Goal: Task Accomplishment & Management: Complete application form

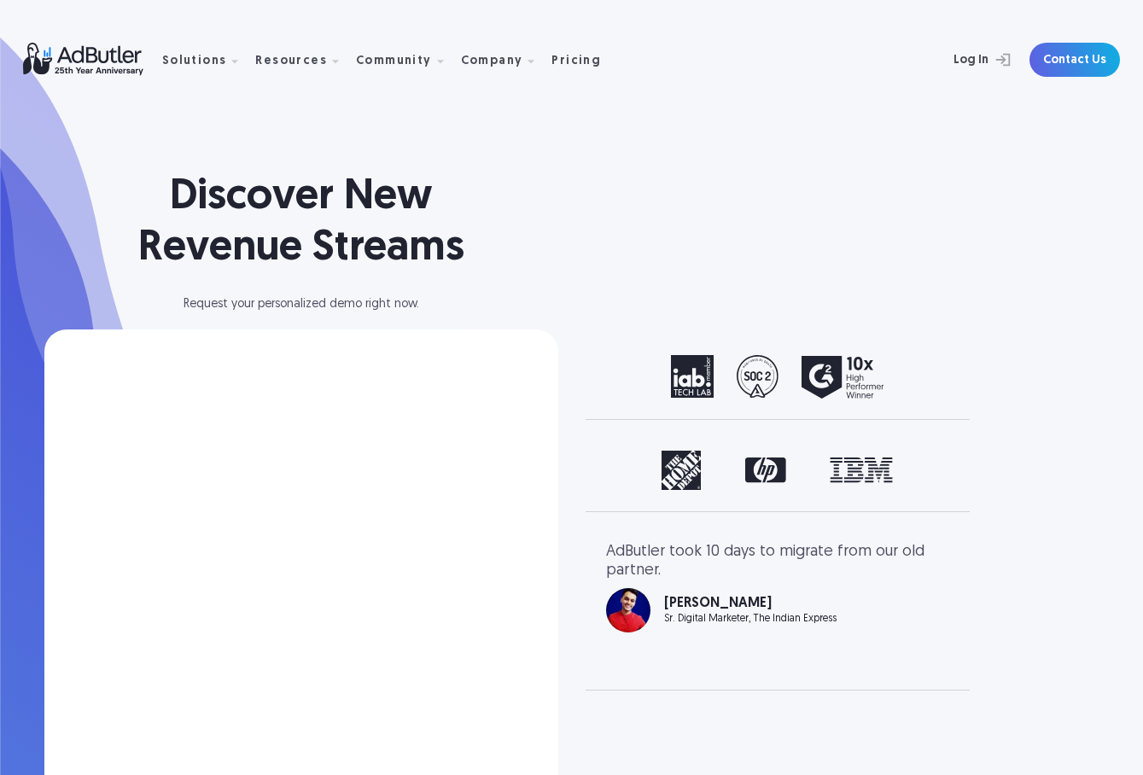
select select "[GEOGRAPHIC_DATA]"
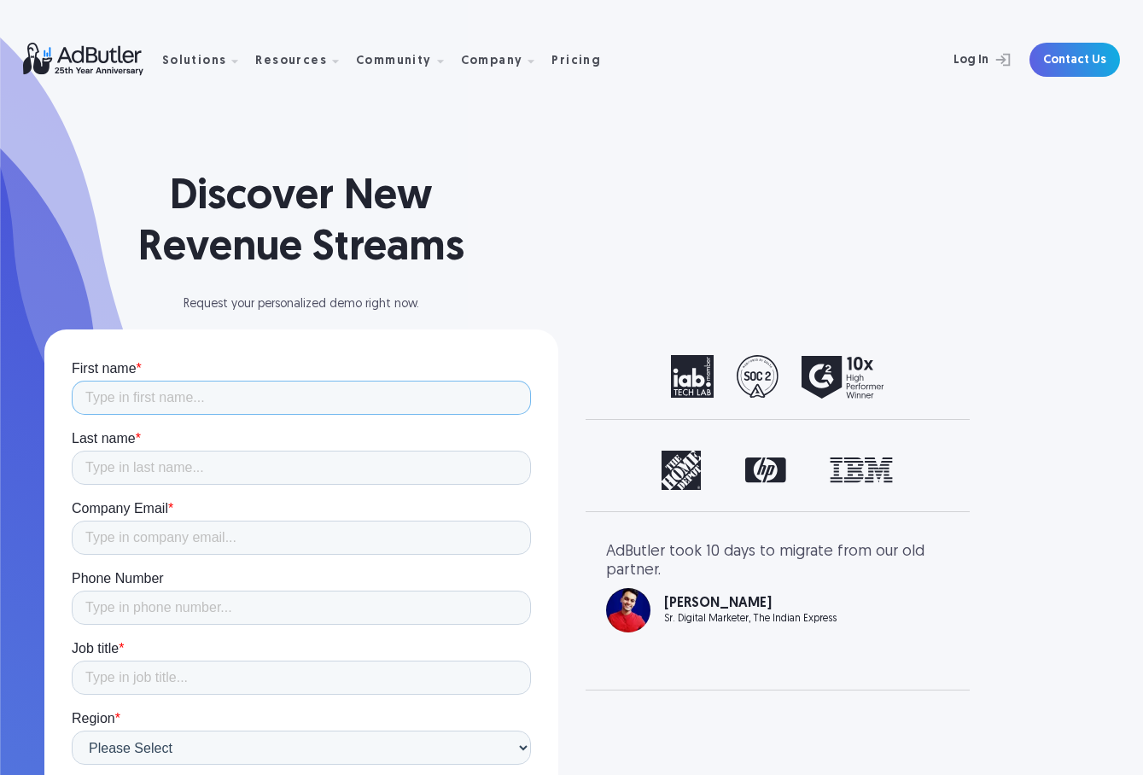
click at [376, 395] on input "First name *" at bounding box center [301, 398] width 459 height 34
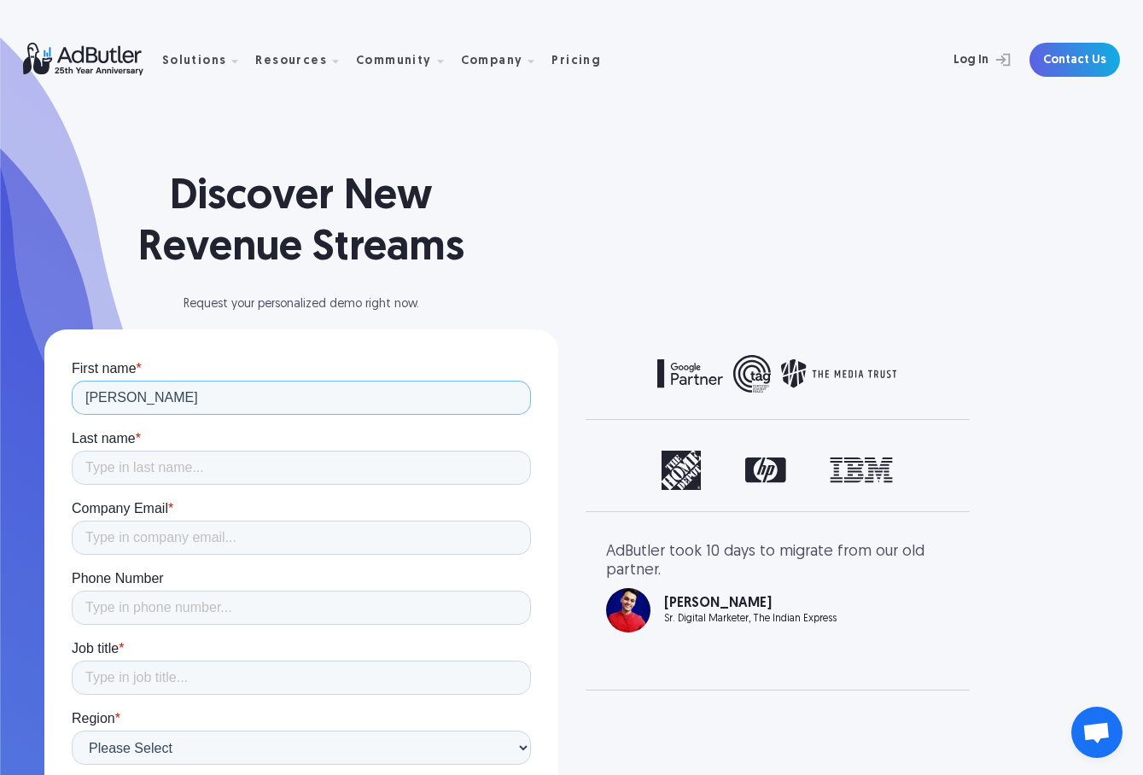
type input "[PERSON_NAME]"
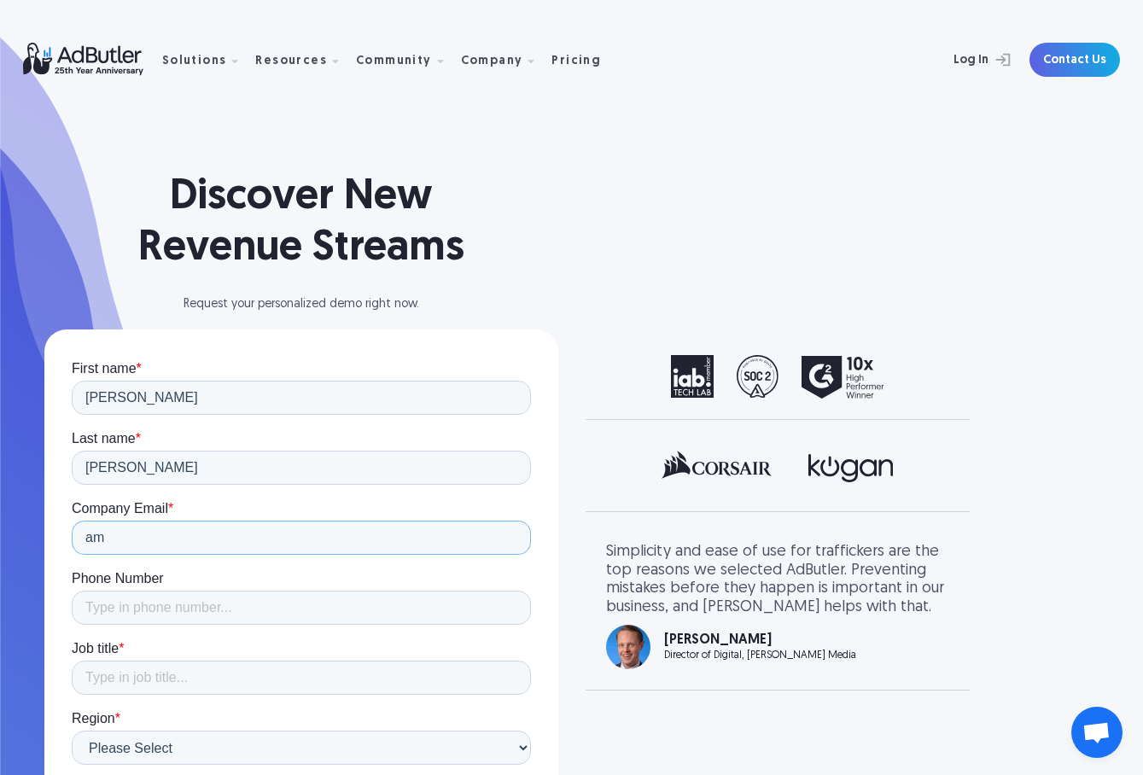
type input "a"
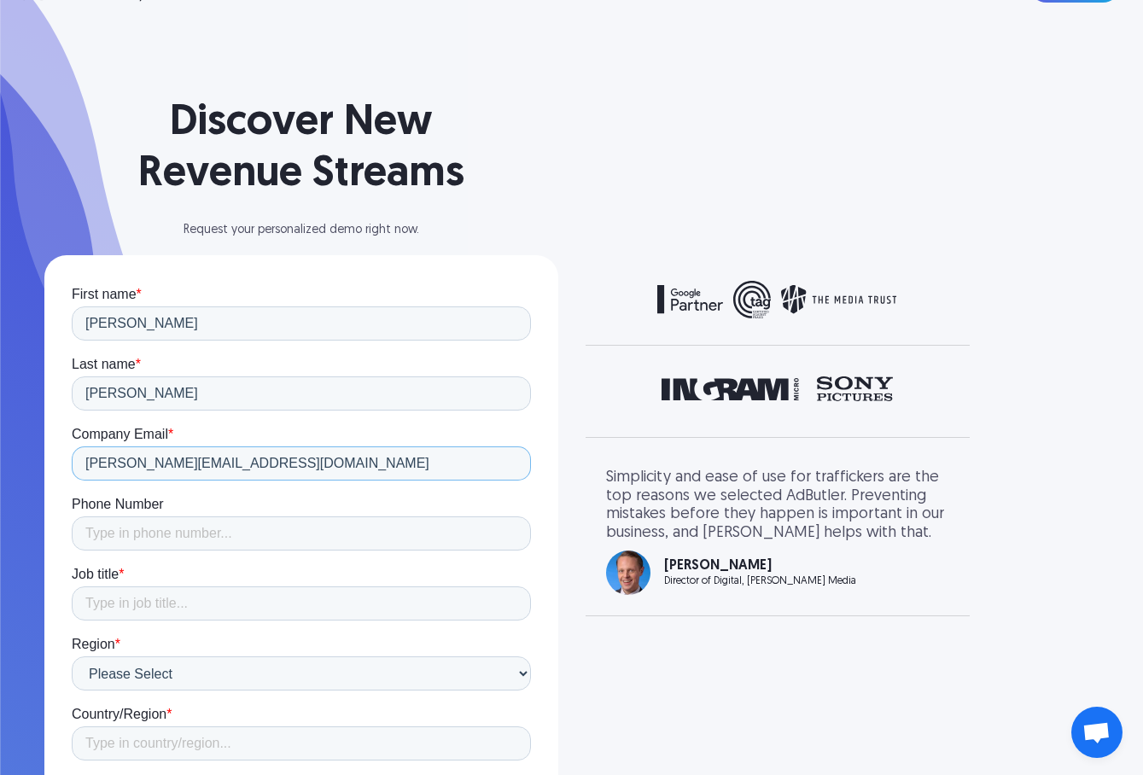
scroll to position [172, 0]
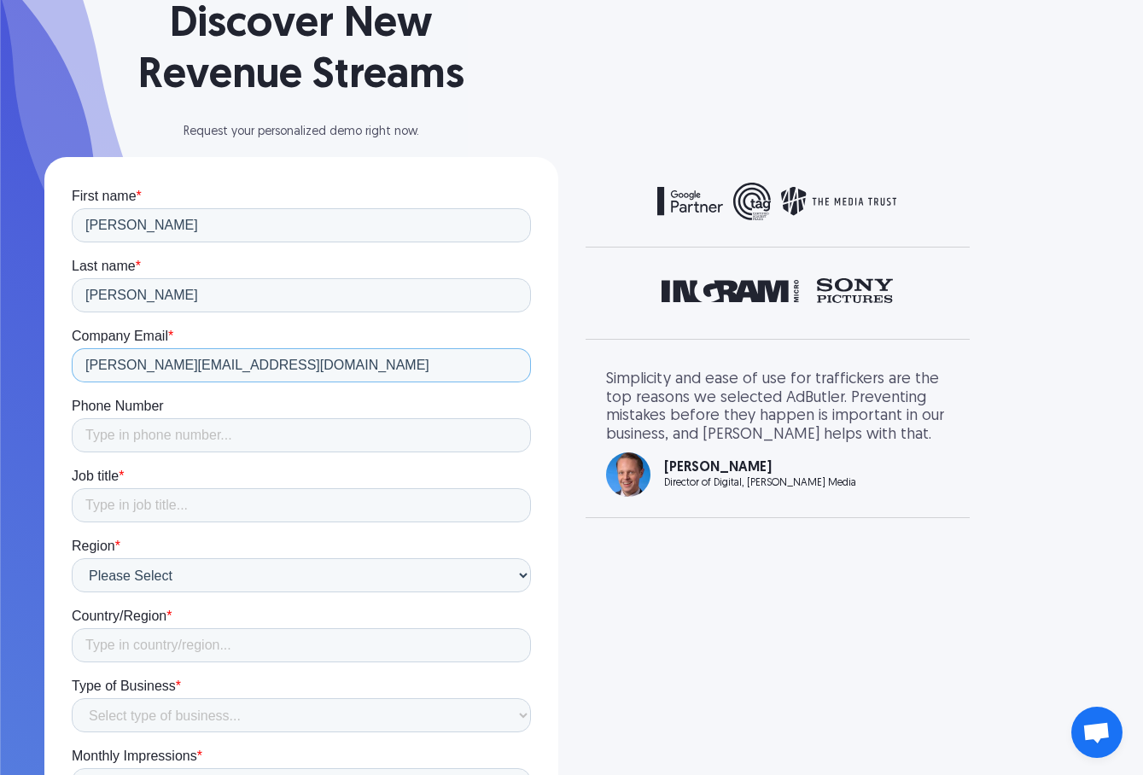
type input "[PERSON_NAME][EMAIL_ADDRESS][DOMAIN_NAME]"
click at [265, 517] on input "Job title *" at bounding box center [301, 505] width 459 height 34
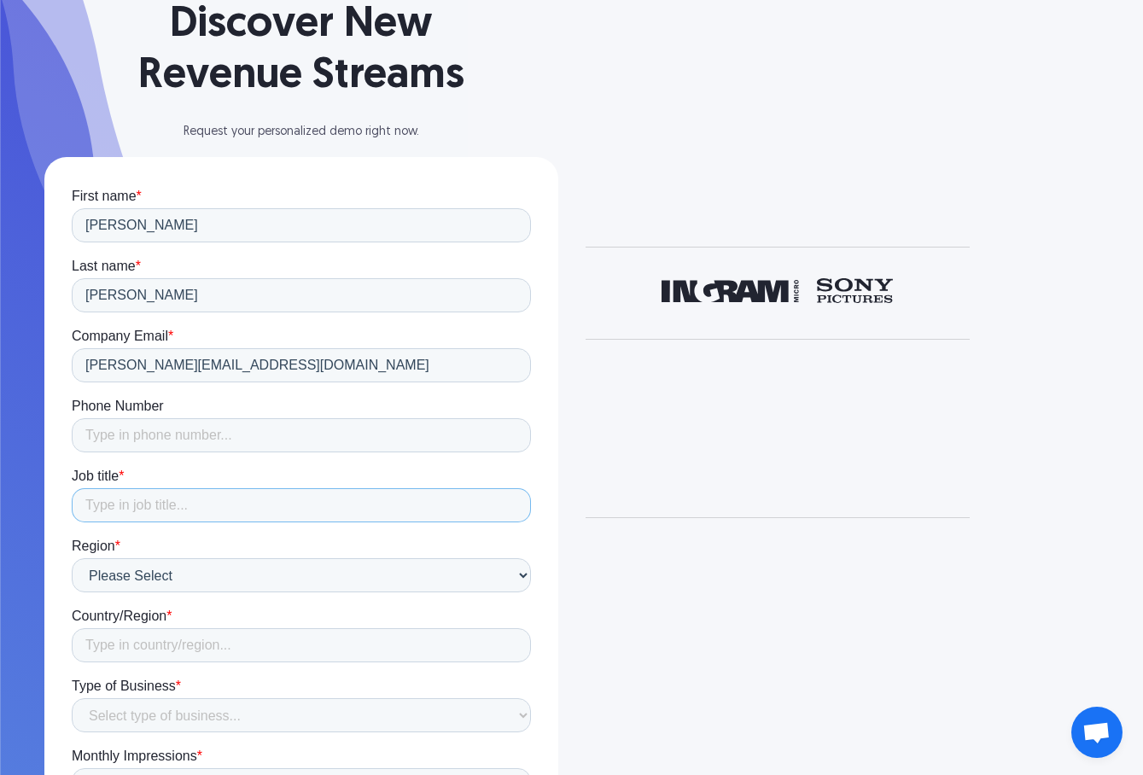
click at [265, 517] on input "Job title *" at bounding box center [301, 505] width 459 height 34
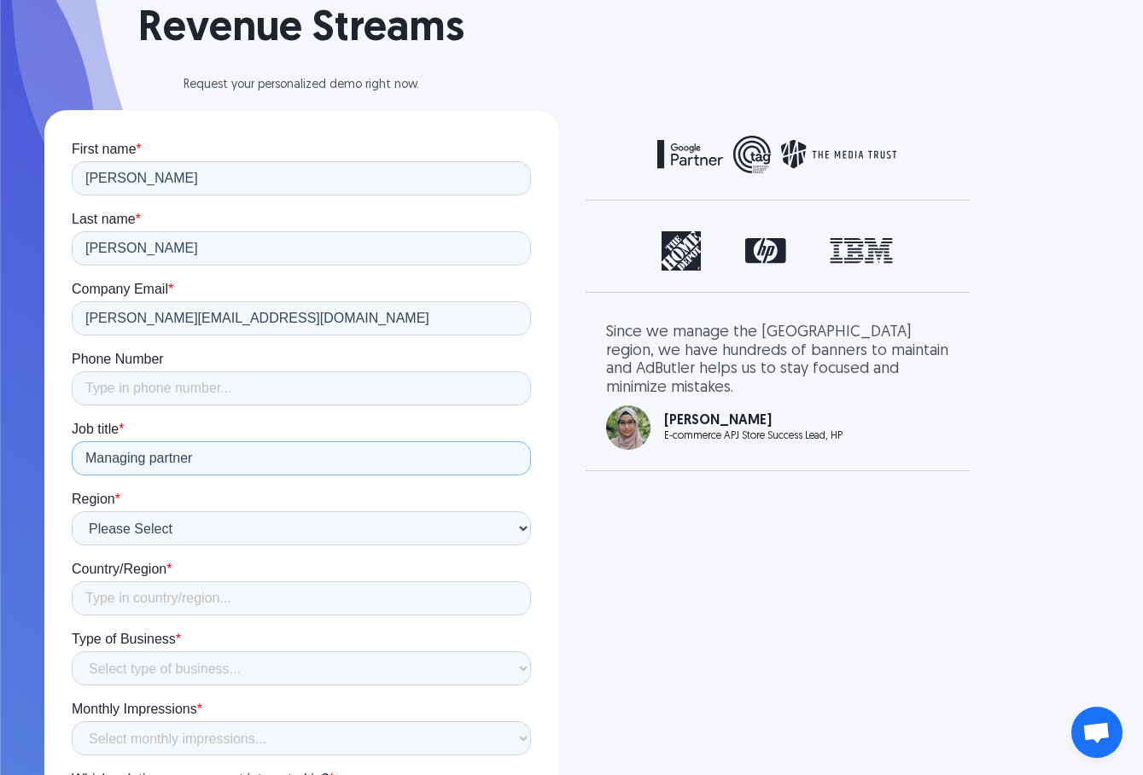
scroll to position [253, 0]
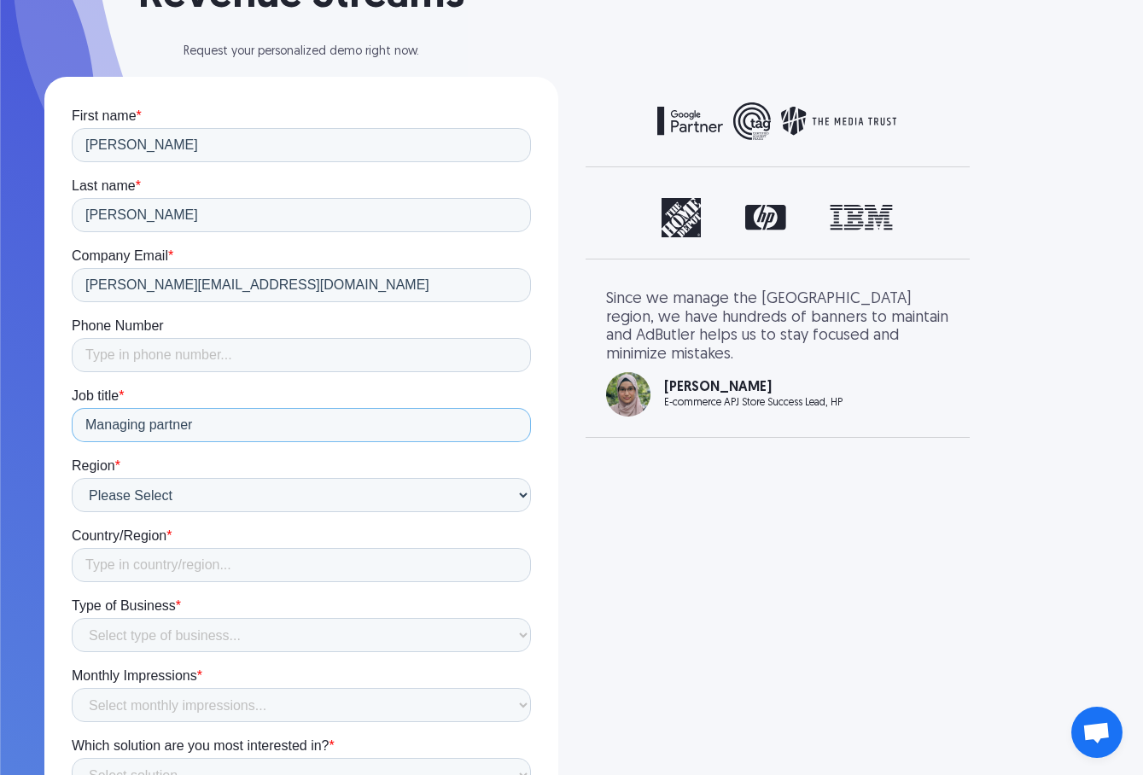
type input "Managing partner"
click at [223, 557] on input "Country/Region *" at bounding box center [301, 565] width 459 height 34
click at [219, 568] on input "Country/Region *" at bounding box center [301, 565] width 459 height 34
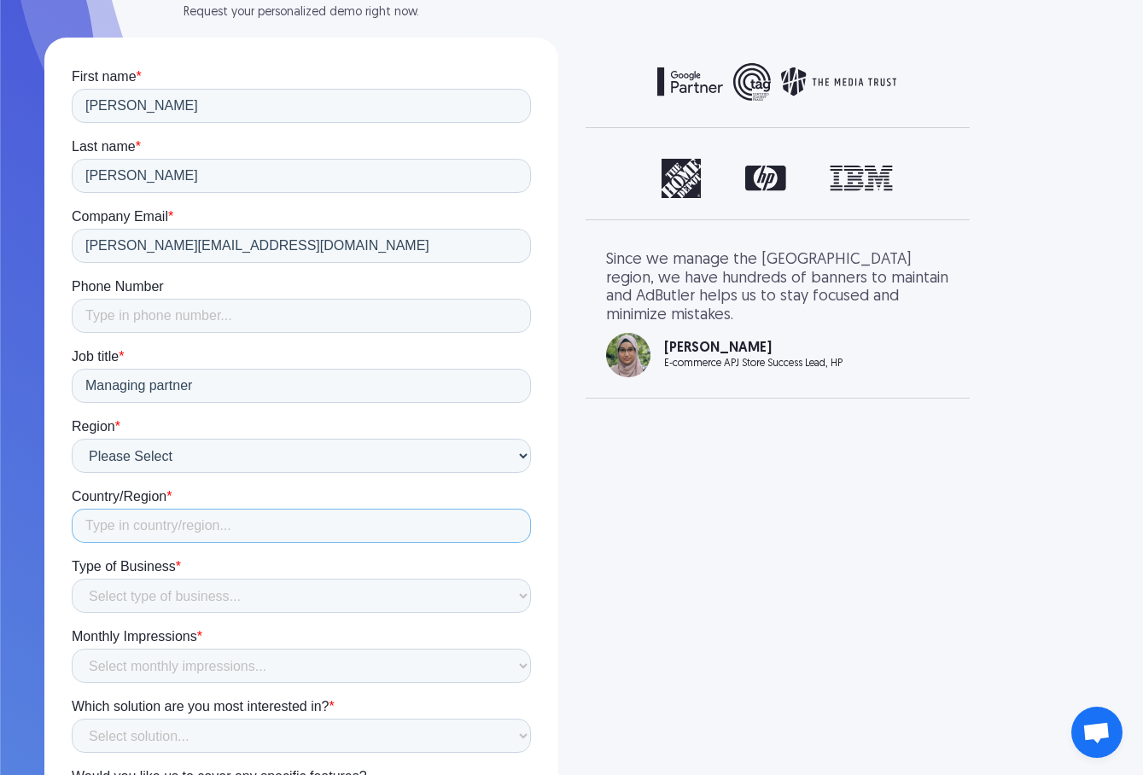
scroll to position [299, 0]
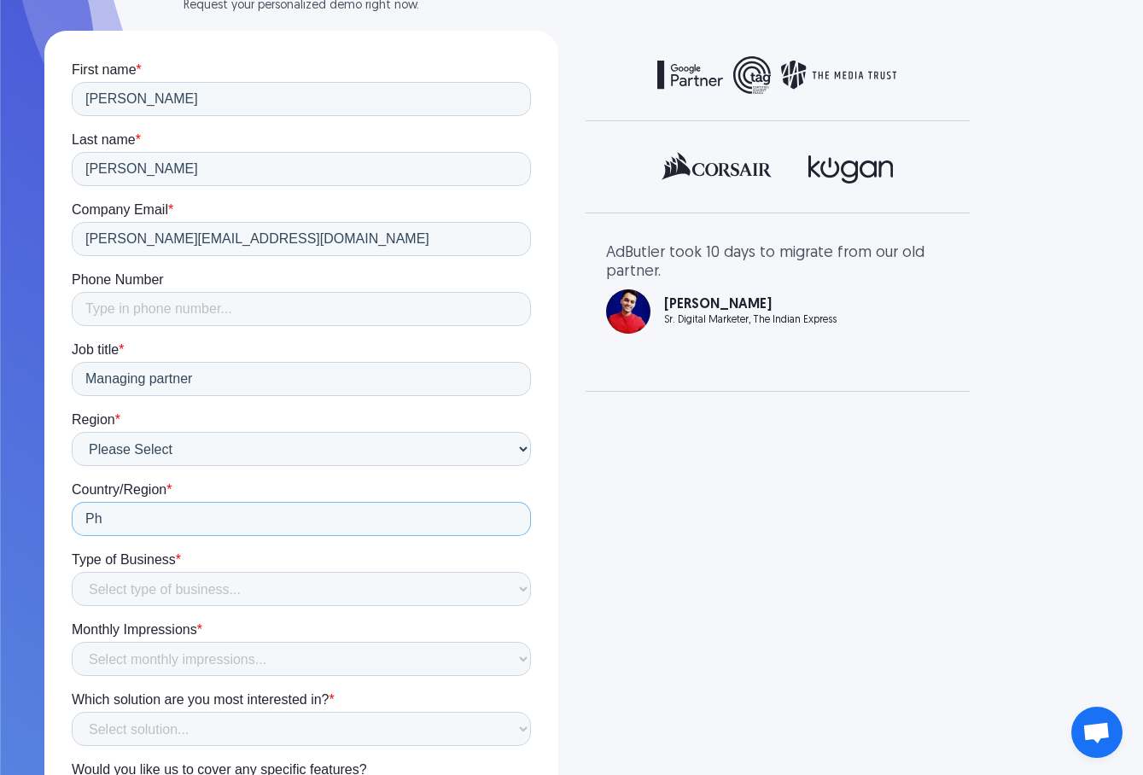
type input "P"
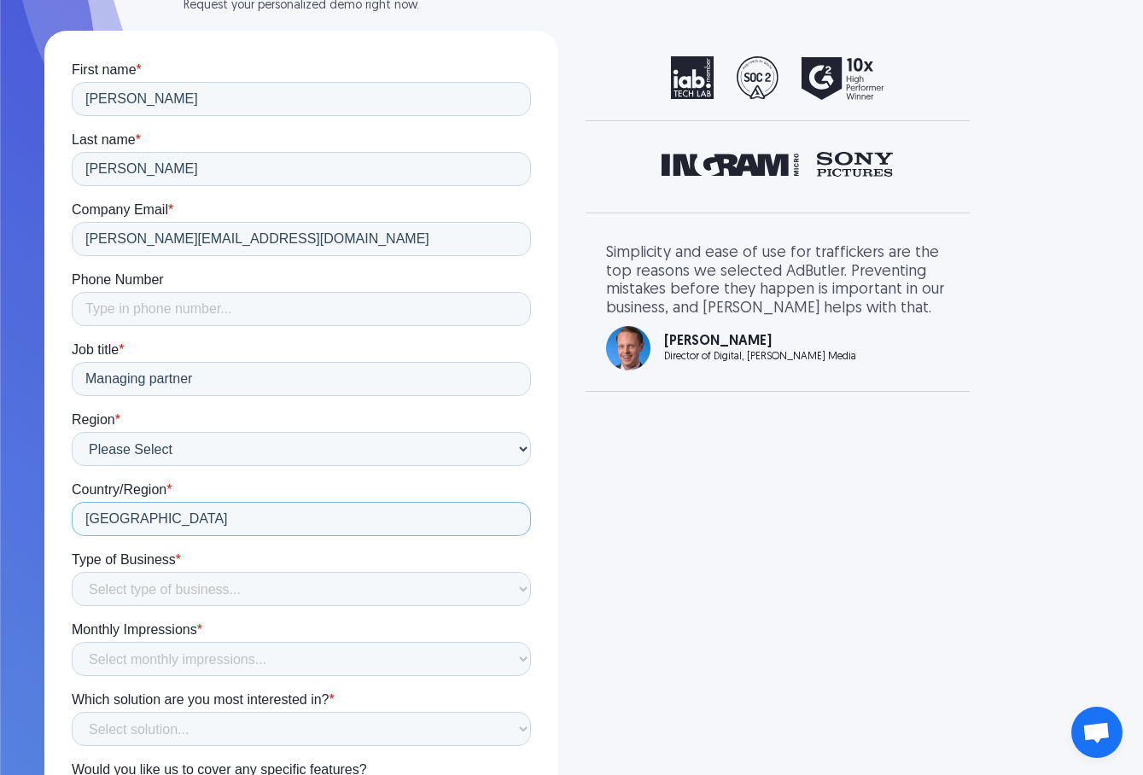
type input "[GEOGRAPHIC_DATA]"
click at [186, 579] on select "Select type of business... Publisher Advertiser Brand Agency Network SSP DSP Ex…" at bounding box center [301, 589] width 459 height 34
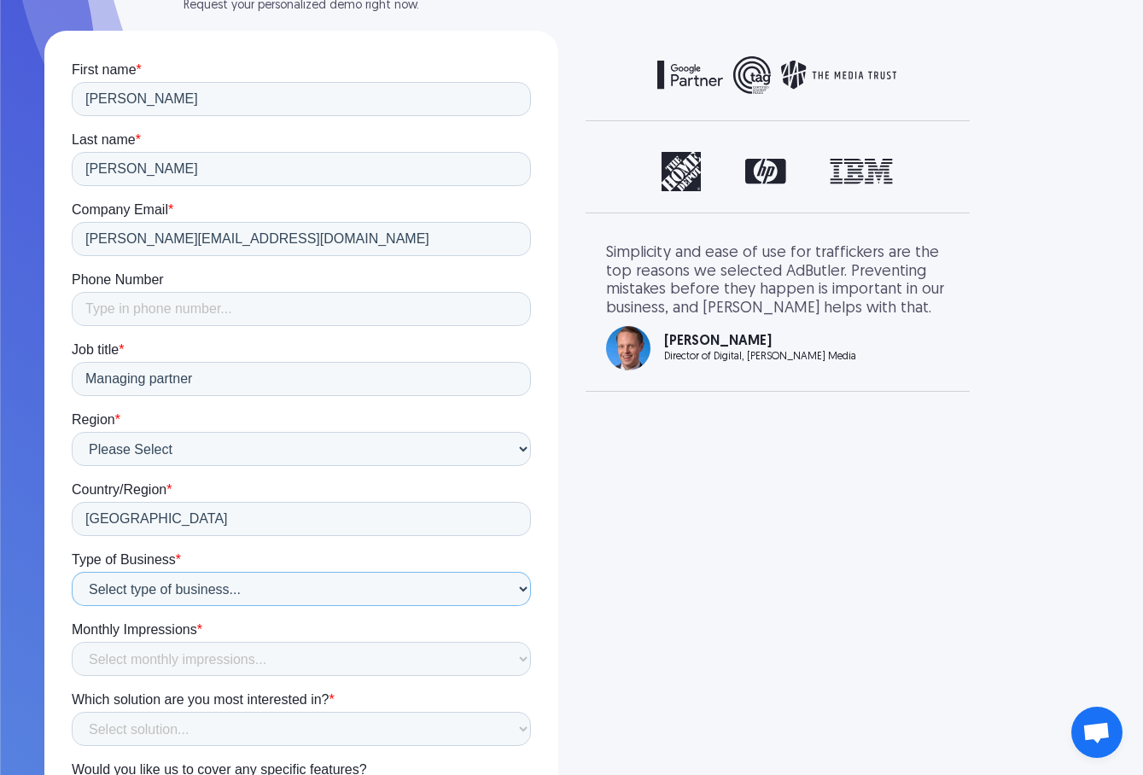
select select "Publisher"
click at [72, 572] on select "Select type of business... Publisher Advertiser Brand Agency Network SSP DSP Ex…" at bounding box center [301, 589] width 459 height 34
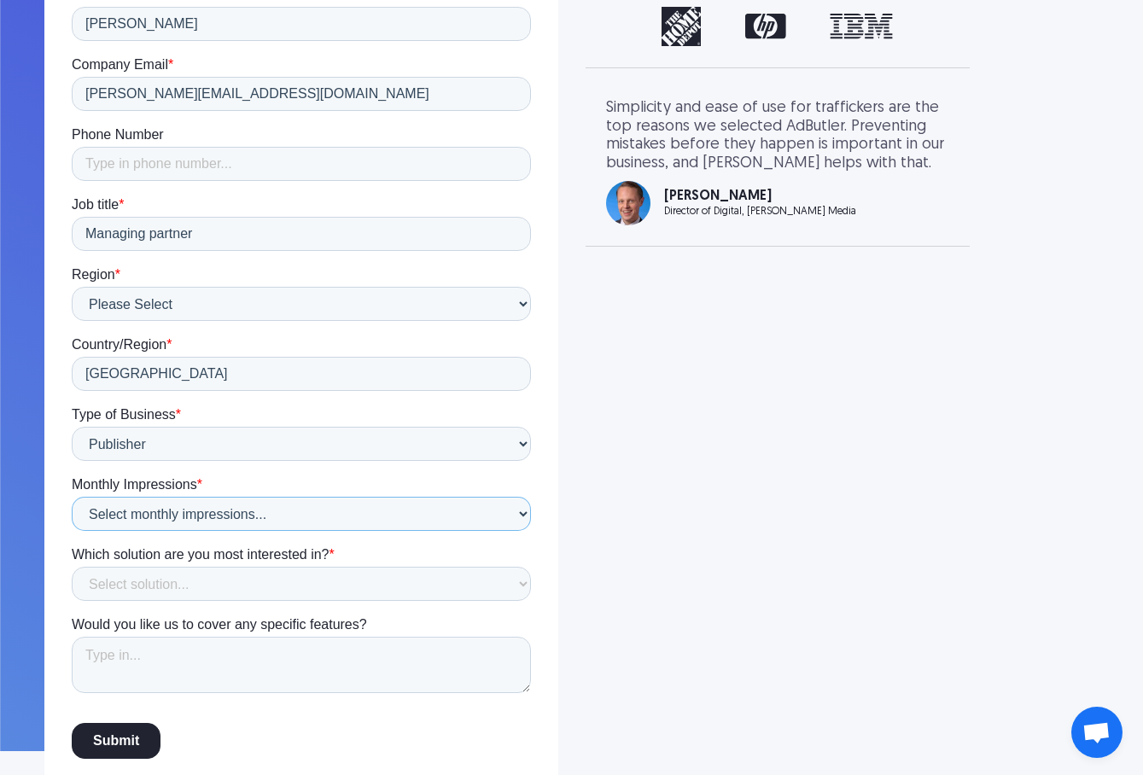
click at [197, 514] on select "Select monthly impressions... Less than 1 million 1 - 10 million 10 - 100 milli…" at bounding box center [301, 514] width 459 height 34
select select "1 - 10 million"
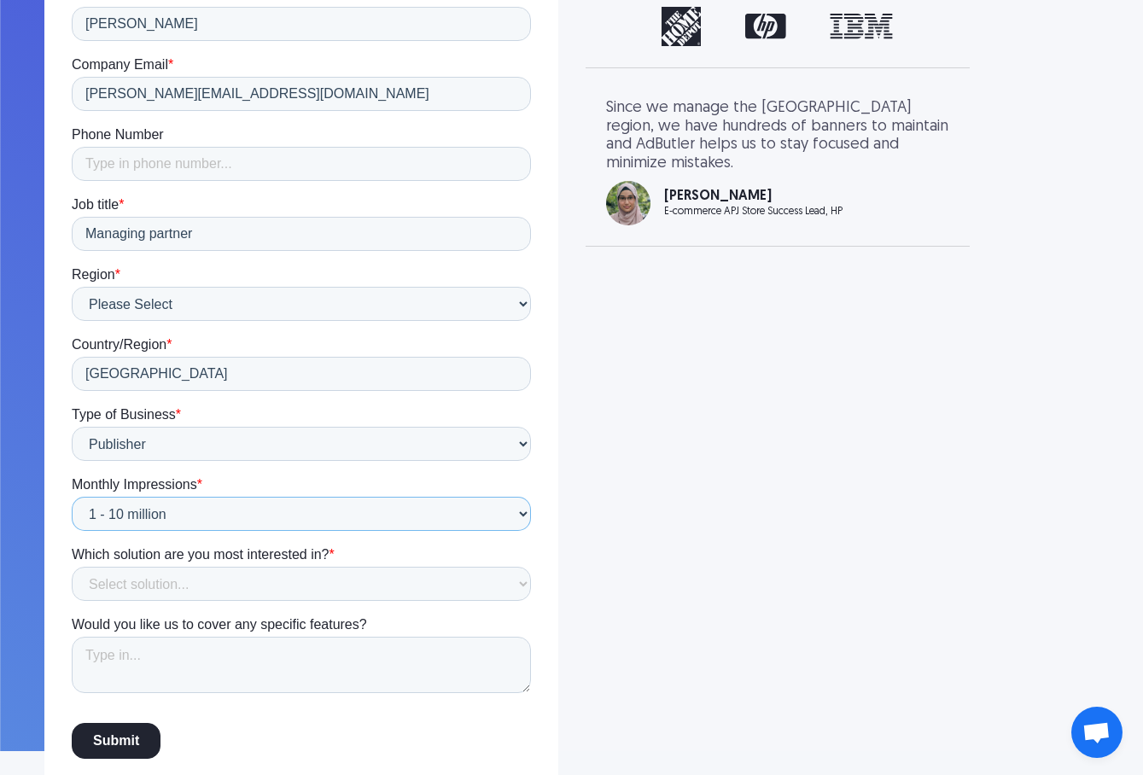
click at [72, 531] on select "Select monthly impressions... Less than 1 million 1 - 10 million 10 - 100 milli…" at bounding box center [301, 514] width 459 height 34
click at [133, 583] on select "Select solution... Display Ad Server Supply-Side Programmatic Video Ad Server M…" at bounding box center [301, 584] width 459 height 34
select select "Display Ad Server"
click at [72, 601] on select "Select solution... Display Ad Server Supply-Side Programmatic Video Ad Server M…" at bounding box center [301, 584] width 459 height 34
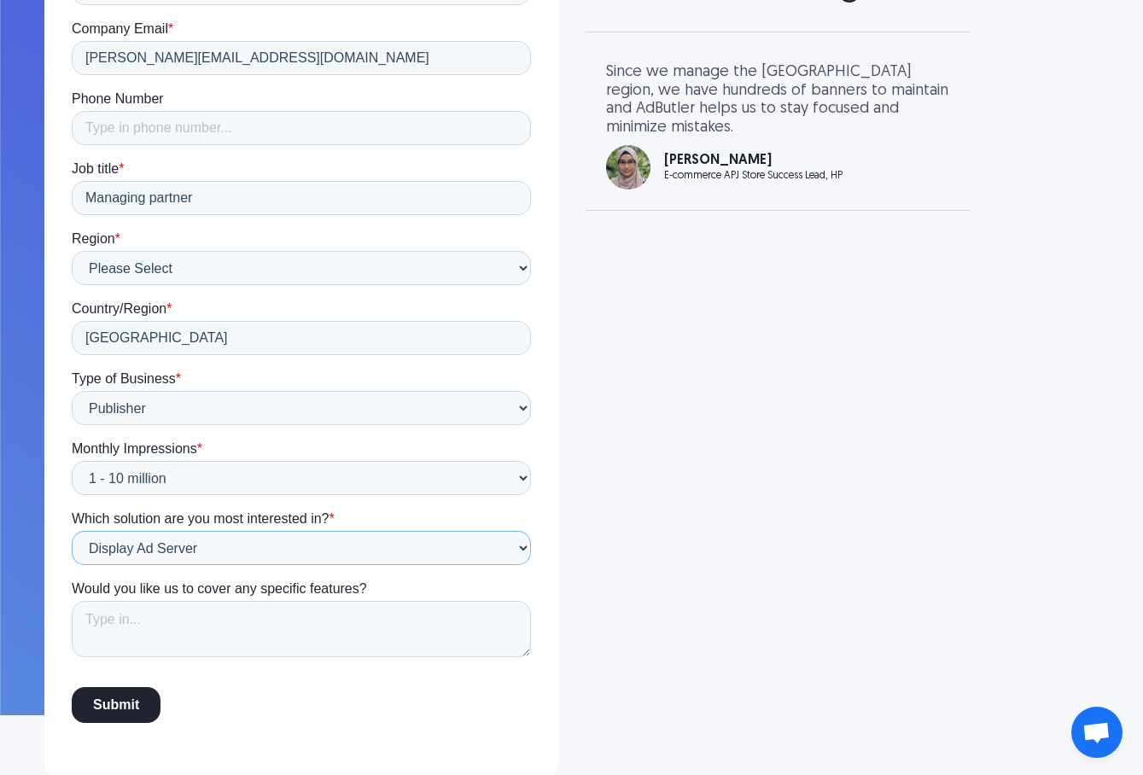
scroll to position [488, 0]
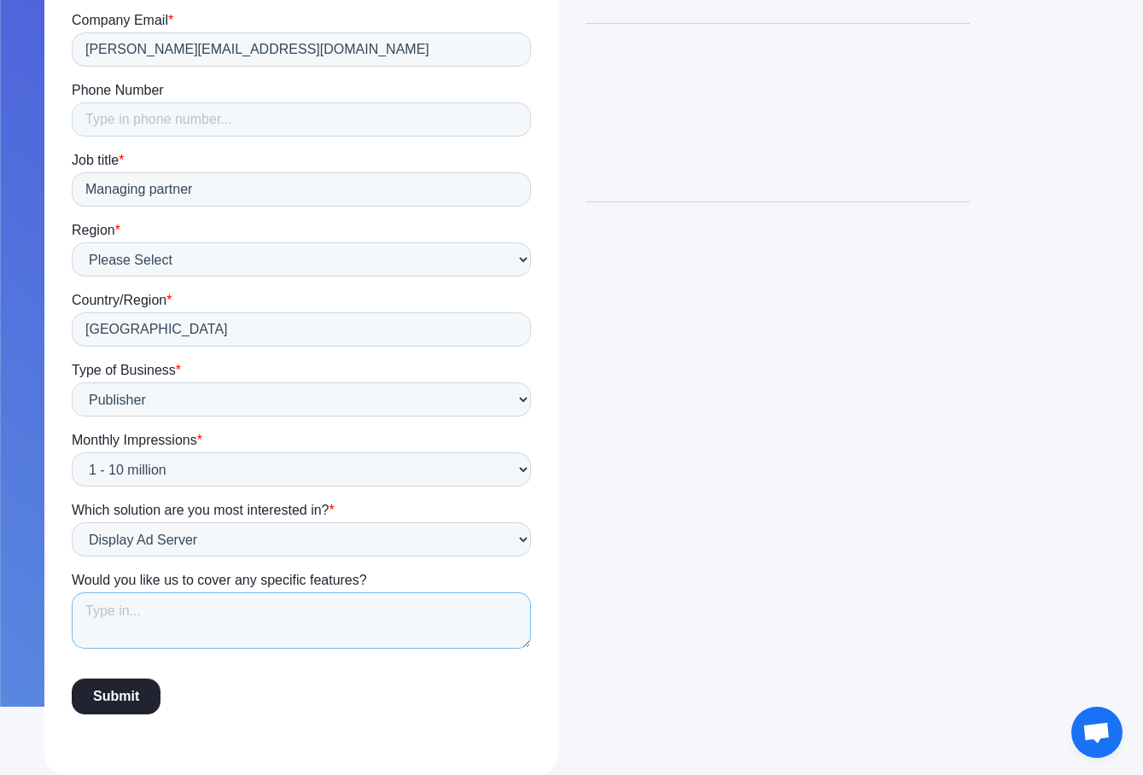
click at [145, 610] on textarea "Would you like us to cover any specific features?" at bounding box center [301, 620] width 459 height 56
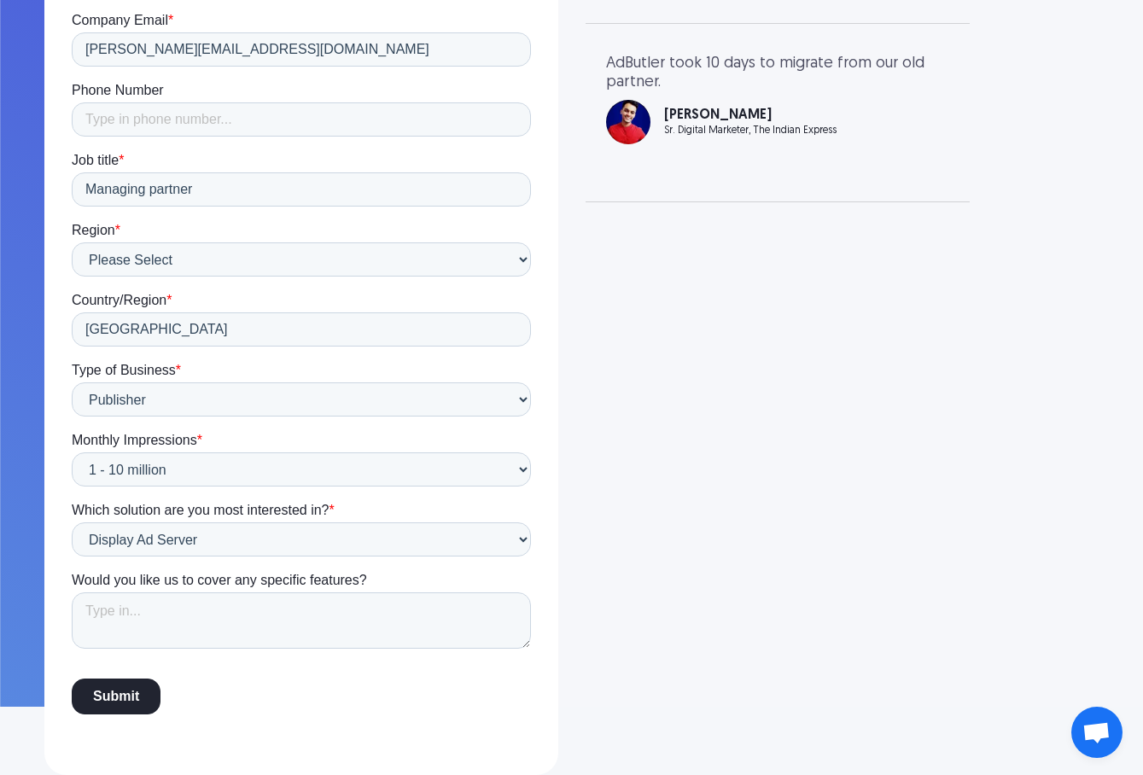
click at [114, 693] on input "Submit" at bounding box center [116, 697] width 89 height 36
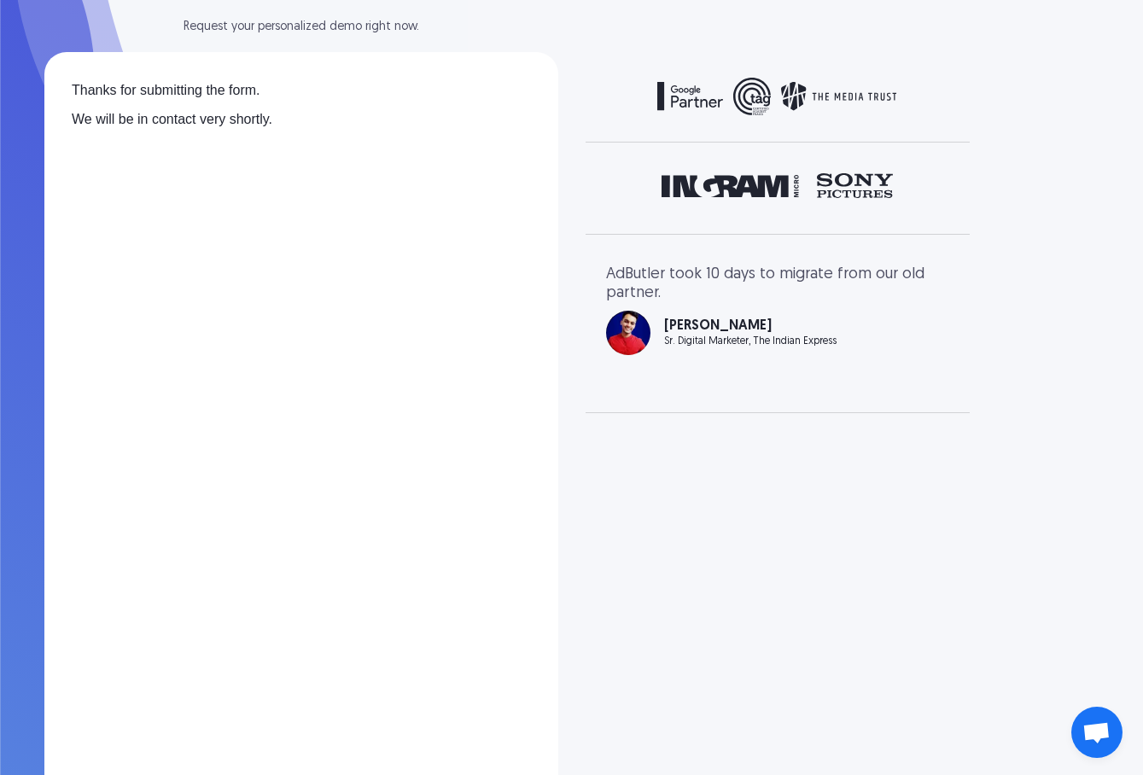
scroll to position [271, 0]
